Goal: Navigation & Orientation: Find specific page/section

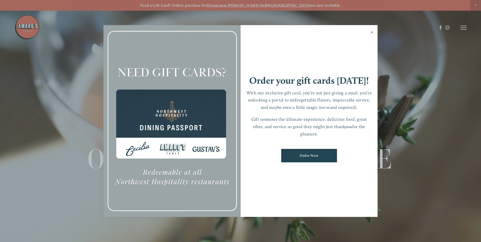
click at [374, 31] on link "Close" at bounding box center [372, 33] width 10 height 14
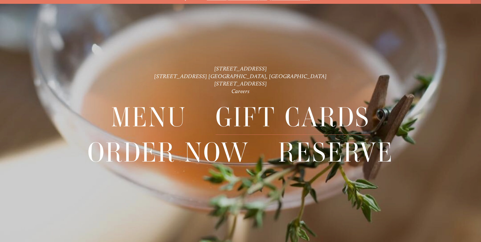
scroll to position [11, 0]
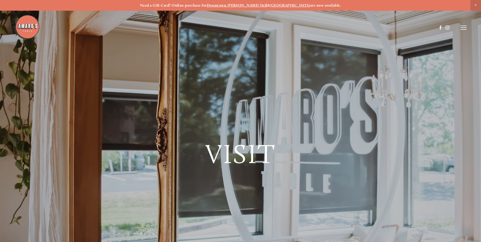
click at [282, 5] on strong "[GEOGRAPHIC_DATA]" at bounding box center [290, 5] width 40 height 5
click at [474, 4] on span "Close Announcement" at bounding box center [476, 5] width 11 height 11
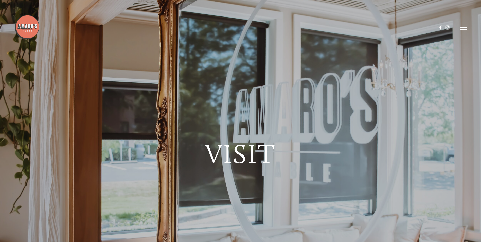
click at [465, 27] on icon at bounding box center [464, 27] width 6 height 5
click at [395, 26] on span "Visit" at bounding box center [395, 27] width 9 height 5
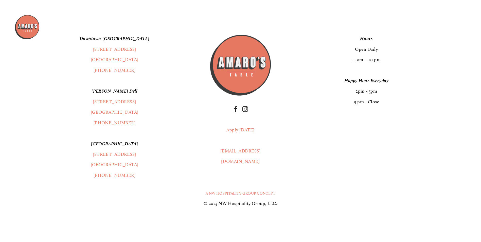
scroll to position [1178, 0]
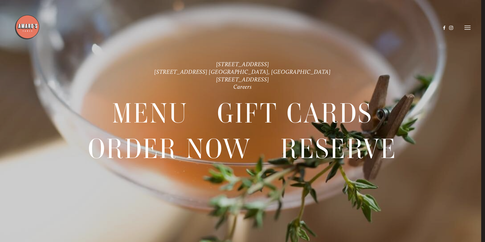
drag, startPoint x: 471, startPoint y: 28, endPoint x: 466, endPoint y: 22, distance: 7.5
click at [471, 28] on icon at bounding box center [468, 27] width 6 height 5
